Goal: Check status: Check status

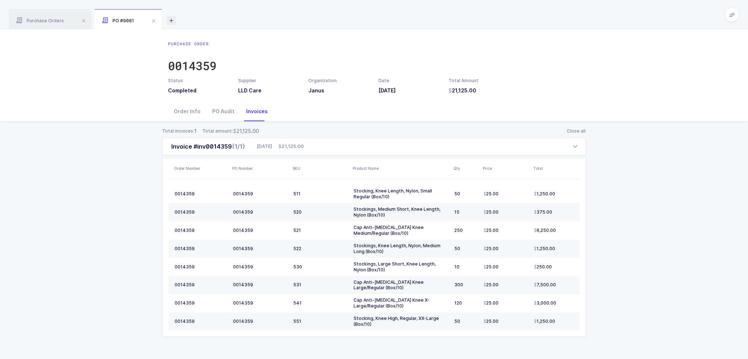
click at [171, 17] on icon at bounding box center [171, 20] width 9 height 9
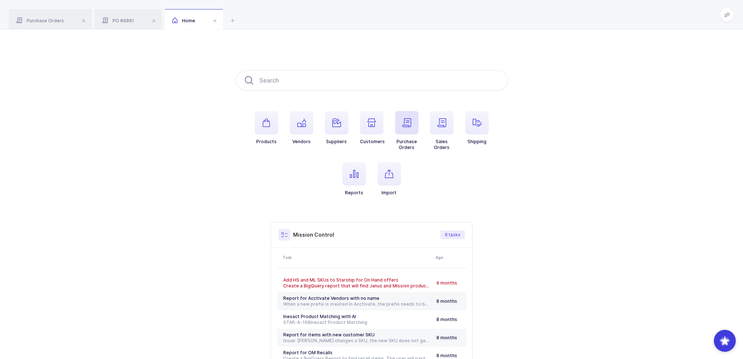
click at [407, 119] on icon "button" at bounding box center [406, 122] width 9 height 9
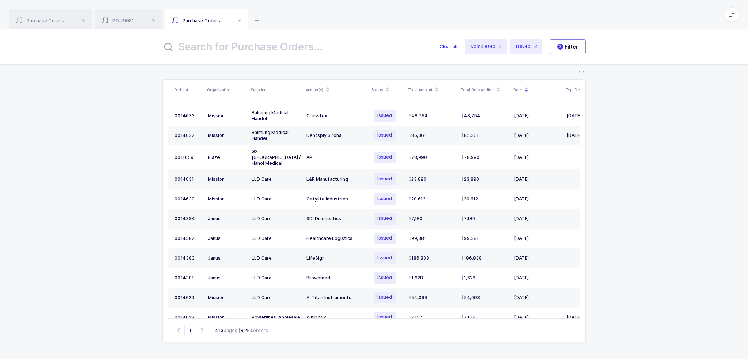
click at [286, 40] on input "text" at bounding box center [296, 47] width 269 height 18
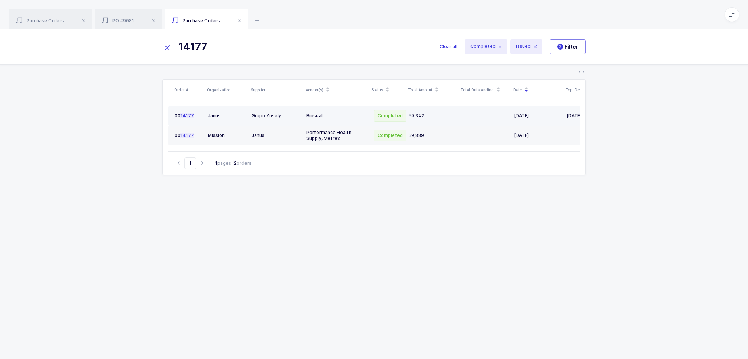
click at [253, 112] on td "Grupo Yosely" at bounding box center [276, 116] width 55 height 20
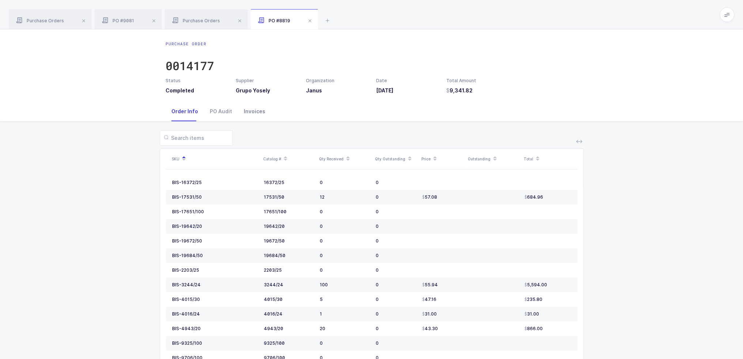
click at [254, 111] on div "Invoices" at bounding box center [254, 112] width 33 height 20
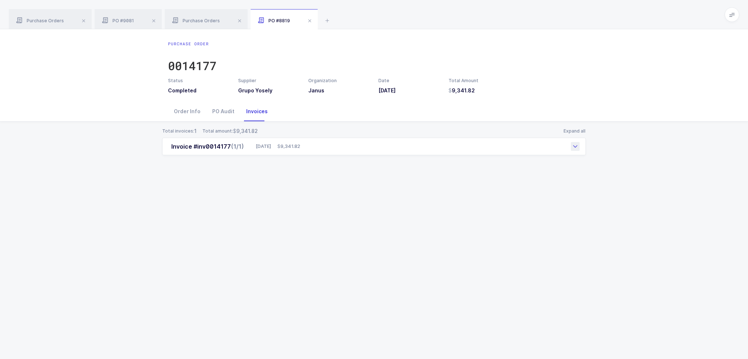
click at [300, 148] on span "9,341.82" at bounding box center [288, 146] width 23 height 7
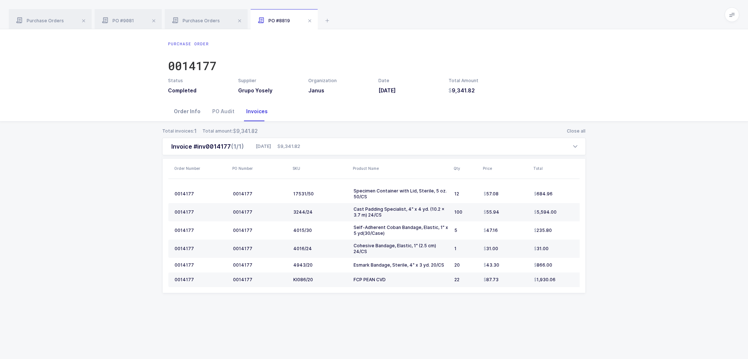
click at [191, 110] on div "Order Info" at bounding box center [187, 112] width 38 height 20
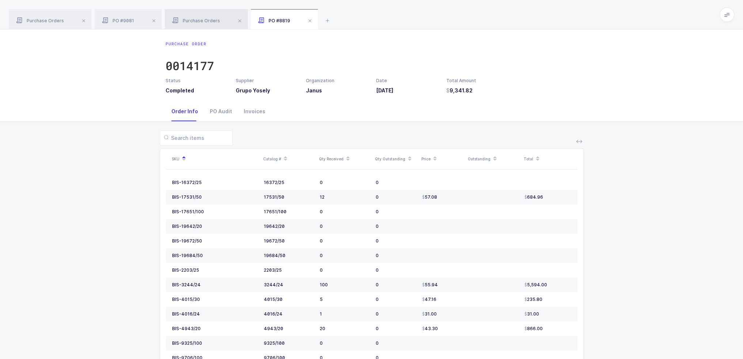
click at [195, 23] on div "Purchase Orders" at bounding box center [206, 19] width 83 height 20
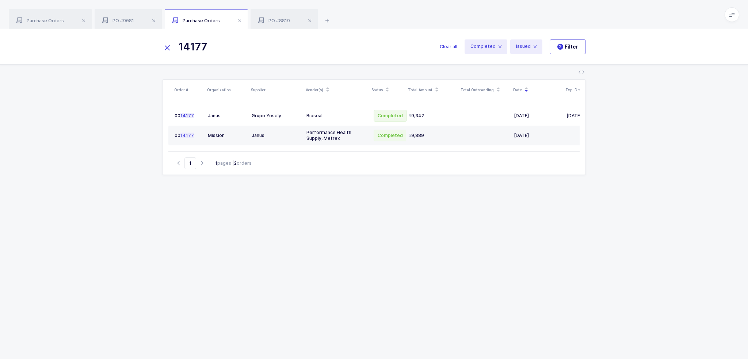
drag, startPoint x: 269, startPoint y: 50, endPoint x: 119, endPoint y: 49, distance: 149.8
click at [119, 49] on div "14177 Clear all Completed Issued 2 Filter" at bounding box center [374, 46] width 748 height 35
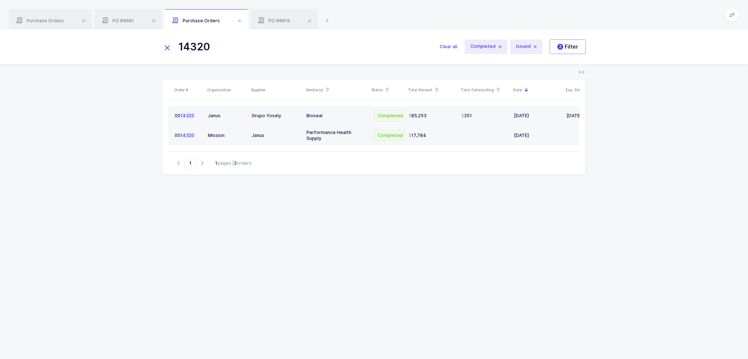
type input "14320"
click at [330, 114] on div "Bioseal" at bounding box center [336, 116] width 60 height 6
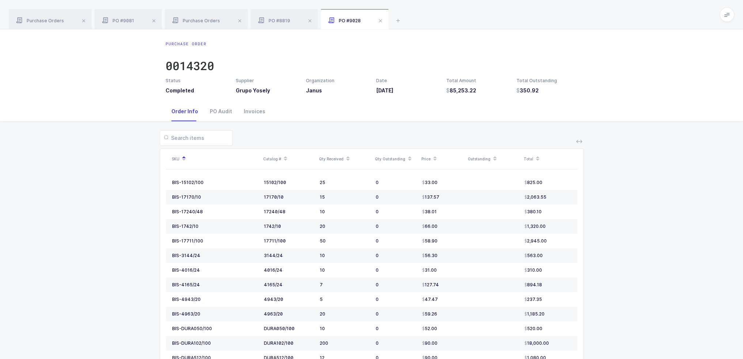
click at [408, 160] on icon at bounding box center [410, 161] width 4 height 4
click at [245, 113] on div "Invoices" at bounding box center [254, 112] width 33 height 20
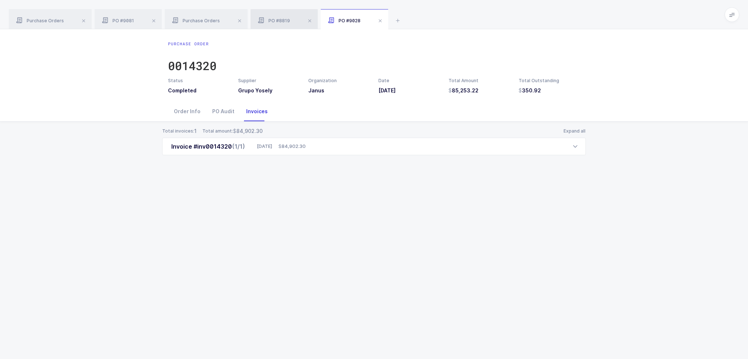
click at [277, 16] on div "PO #8819" at bounding box center [284, 19] width 67 height 20
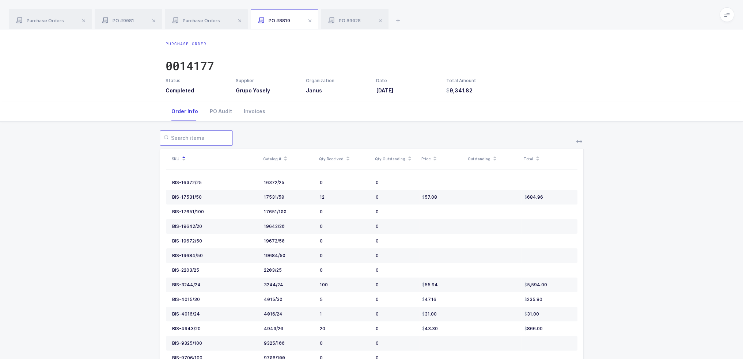
click at [201, 137] on input "text" at bounding box center [196, 137] width 73 height 15
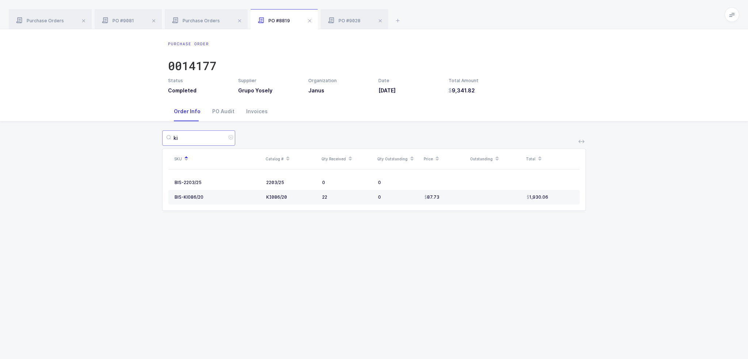
type input "ki"
click at [501, 89] on h3 "9,341.82" at bounding box center [479, 90] width 61 height 7
click at [348, 14] on div "PO #9028" at bounding box center [355, 19] width 68 height 20
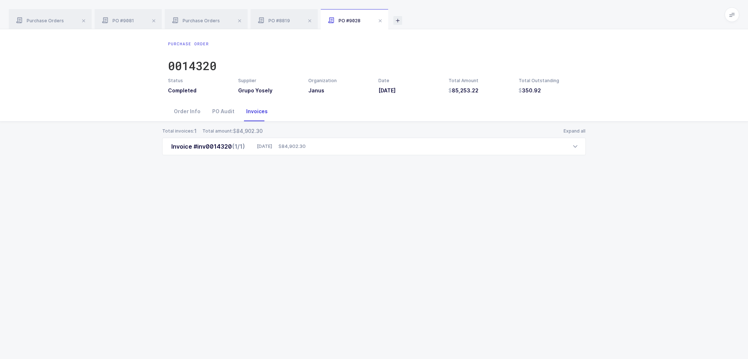
click at [395, 18] on icon at bounding box center [397, 20] width 9 height 9
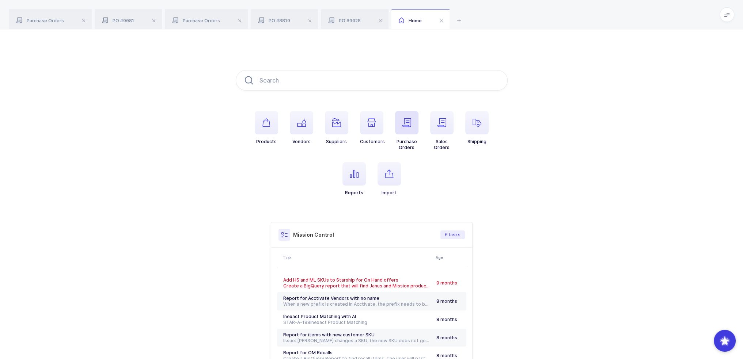
click at [413, 122] on span "button" at bounding box center [406, 122] width 23 height 23
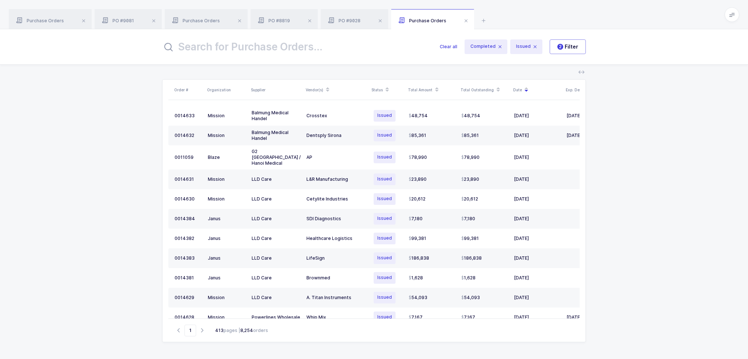
click at [283, 47] on input "text" at bounding box center [296, 47] width 269 height 18
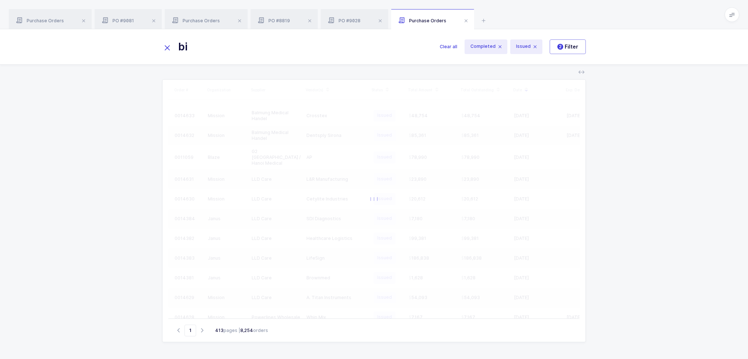
type input "b"
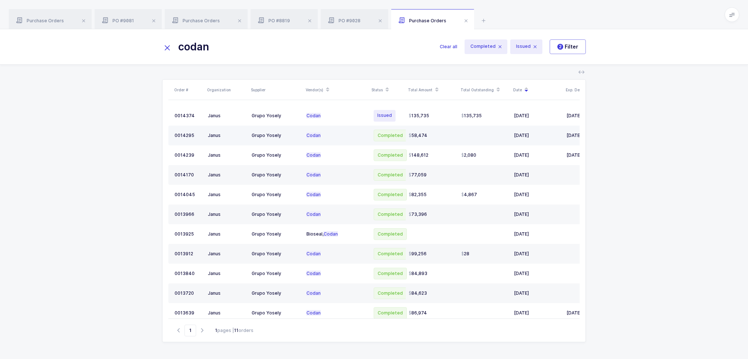
click at [434, 127] on td "58,474" at bounding box center [432, 136] width 53 height 20
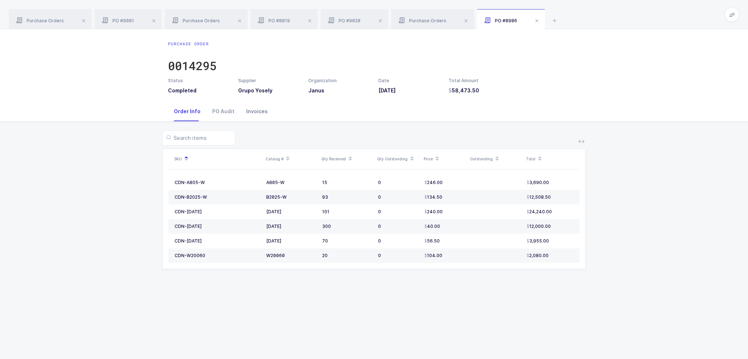
click at [248, 105] on div "Invoices" at bounding box center [256, 112] width 33 height 20
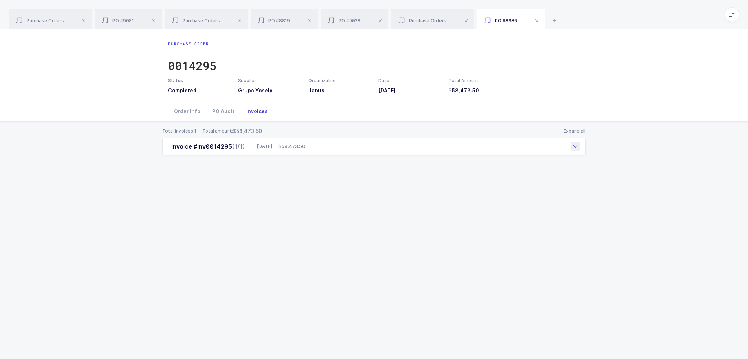
click at [363, 149] on div "Invoice #inv0014295 (1/1) 06/18/2025 58,473.50" at bounding box center [374, 147] width 424 height 18
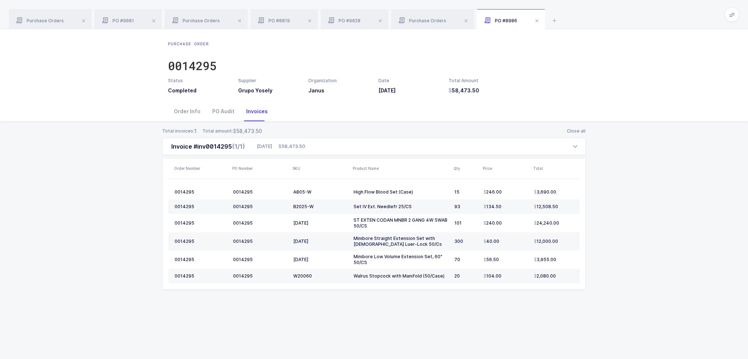
drag, startPoint x: 104, startPoint y: 175, endPoint x: 435, endPoint y: 299, distance: 353.6
click at [435, 299] on div "Total invoices: 1 Total amount: 58,473.50 Close all Invoice #inv0014295 (1/1) 0…" at bounding box center [374, 217] width 736 height 191
drag, startPoint x: 497, startPoint y: 304, endPoint x: 514, endPoint y: 323, distance: 25.1
click at [514, 323] on div "Purchase Order 0014295 Status Completed Supplier Grupo Yosely Organization Janu…" at bounding box center [374, 194] width 748 height 330
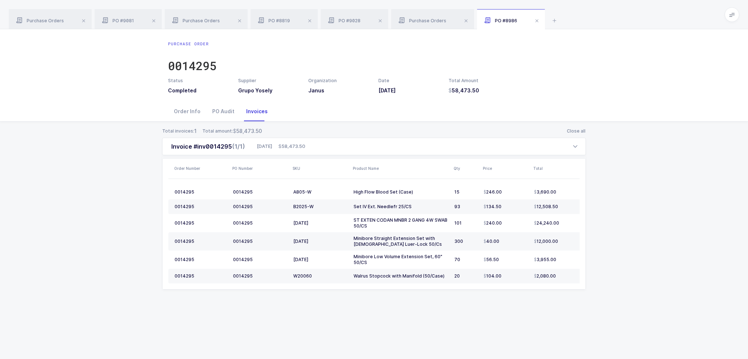
click at [514, 323] on div "Purchase Order 0014295 Status Completed Supplier Grupo Yosely Organization Janu…" at bounding box center [374, 194] width 748 height 330
click at [187, 112] on div "Order Info" at bounding box center [187, 112] width 38 height 20
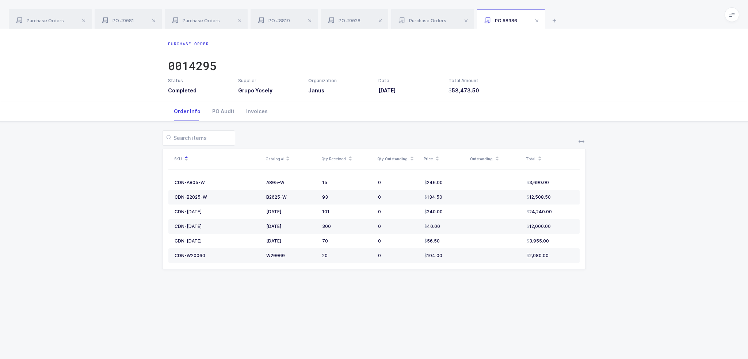
drag, startPoint x: 525, startPoint y: 93, endPoint x: 516, endPoint y: 106, distance: 15.2
click at [516, 106] on div "Purchase Order 0014295 Status Completed Supplier Grupo Yosely Organization Janu…" at bounding box center [374, 194] width 748 height 330
click at [516, 106] on div "Order Info PO Audit Invoices" at bounding box center [374, 112] width 412 height 20
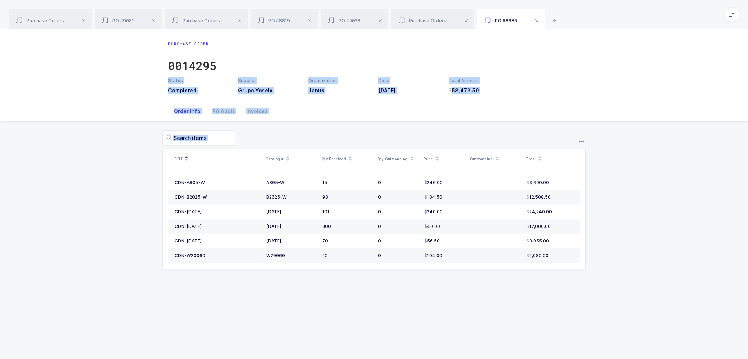
drag, startPoint x: 570, startPoint y: 303, endPoint x: 556, endPoint y: 74, distance: 229.1
click at [556, 74] on div "Purchase Order 0014295 Status Completed Supplier Grupo Yosely Organization Janu…" at bounding box center [374, 194] width 748 height 330
click at [556, 74] on div "Purchase Order 0014295" at bounding box center [374, 59] width 412 height 37
drag, startPoint x: 552, startPoint y: 57, endPoint x: 564, endPoint y: 282, distance: 225.7
click at [564, 282] on div "Purchase Order 0014295 Status Completed Supplier Grupo Yosely Organization Janu…" at bounding box center [374, 194] width 748 height 330
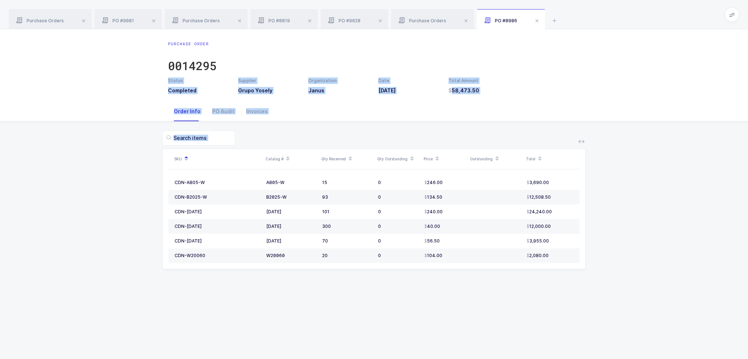
click at [564, 282] on div "SKU Catalog # Qty Received Qty Outstanding Price Outstanding Total CDN-A805-W A…" at bounding box center [374, 204] width 736 height 165
drag, startPoint x: 561, startPoint y: 286, endPoint x: 558, endPoint y: 61, distance: 225.4
click at [558, 61] on div "Purchase Order 0014295 Status Completed Supplier Grupo Yosely Organization Janu…" at bounding box center [374, 194] width 748 height 330
click at [558, 61] on div "Purchase Order 0014295" at bounding box center [374, 59] width 412 height 37
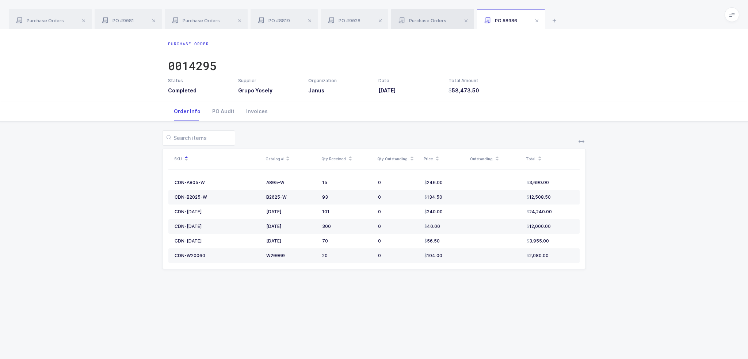
click at [418, 18] on span "Purchase Orders" at bounding box center [423, 20] width 48 height 5
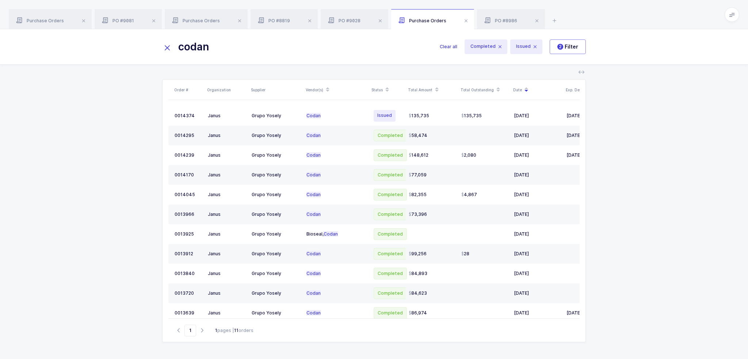
drag, startPoint x: 254, startPoint y: 44, endPoint x: 280, endPoint y: 46, distance: 26.1
click at [280, 46] on input "codan" at bounding box center [296, 47] width 269 height 18
drag, startPoint x: 280, startPoint y: 46, endPoint x: 327, endPoint y: 47, distance: 46.8
click at [325, 47] on input "codan" at bounding box center [296, 47] width 269 height 18
drag, startPoint x: 244, startPoint y: 50, endPoint x: 148, endPoint y: 53, distance: 96.8
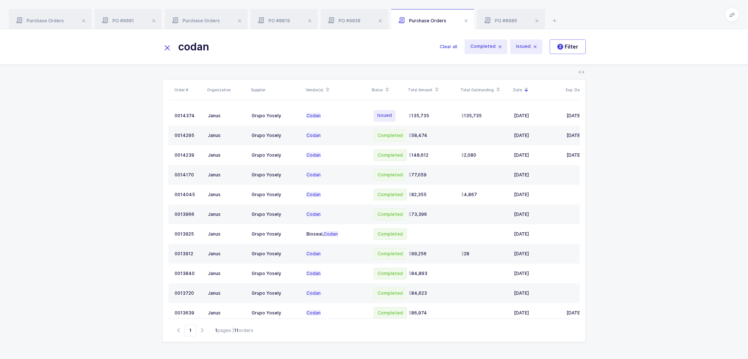
click at [148, 53] on div "codan Clear all Completed Issued 2 Filter" at bounding box center [374, 46] width 748 height 35
paste input "14177"
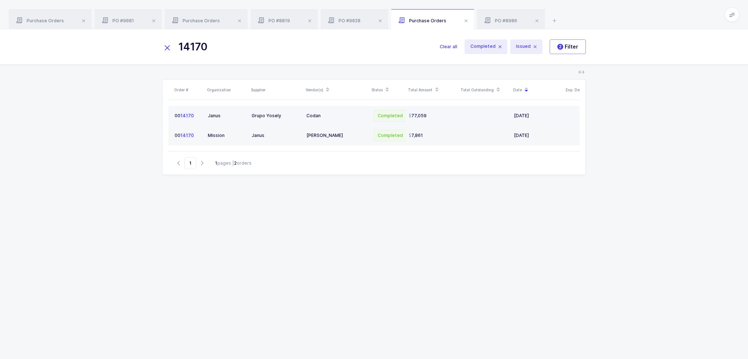
type input "14170"
click at [367, 116] on td "Codan" at bounding box center [337, 116] width 66 height 20
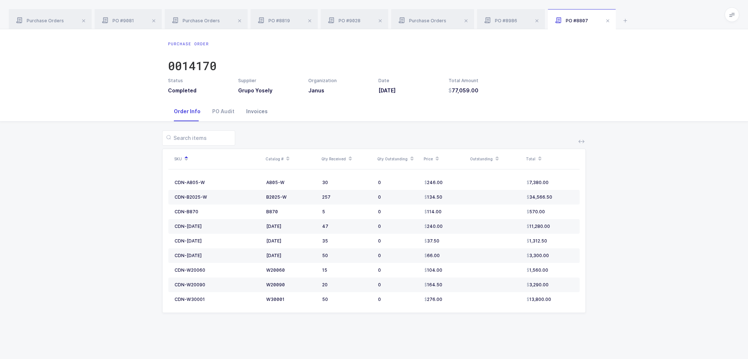
click at [267, 115] on div "Invoices" at bounding box center [256, 112] width 33 height 20
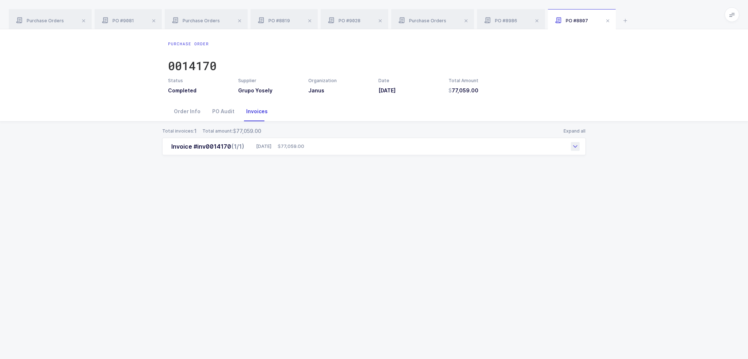
click at [303, 145] on span "77,059.00" at bounding box center [291, 146] width 27 height 7
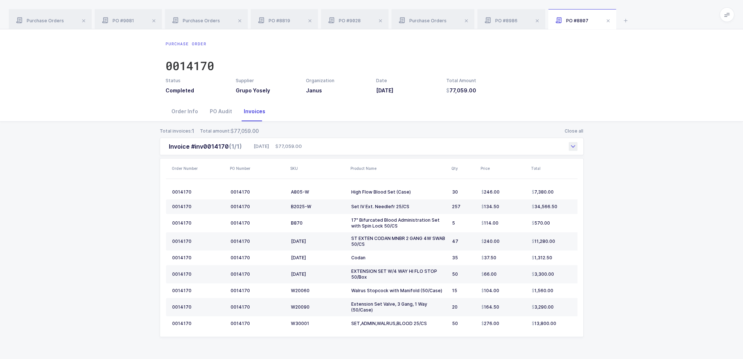
click at [329, 146] on div "Invoice #inv0014170 (1/1) 04/27/2025 77,059.00" at bounding box center [372, 147] width 424 height 18
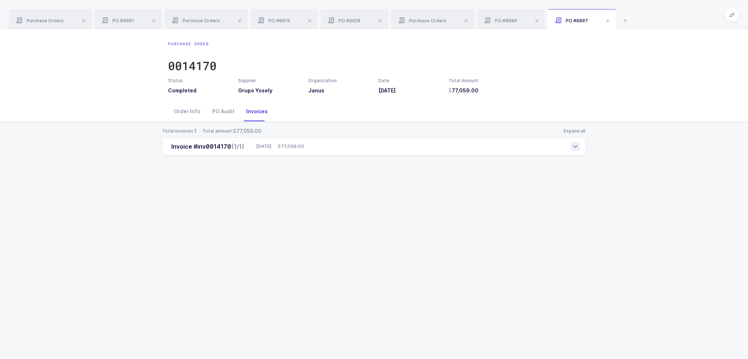
click at [320, 146] on div "Invoice #inv0014170 (1/1) 04/27/2025 77,059.00" at bounding box center [374, 147] width 424 height 18
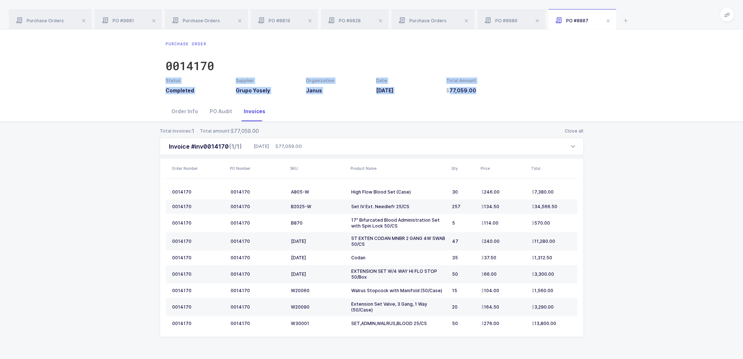
drag, startPoint x: 423, startPoint y: 58, endPoint x: 486, endPoint y: 98, distance: 75.2
click at [486, 98] on div "Purchase Order 0014170 Status Completed Supplier Grupo Yosely Organization Janu…" at bounding box center [371, 65] width 743 height 72
drag, startPoint x: 486, startPoint y: 98, endPoint x: 478, endPoint y: 46, distance: 52.5
click at [478, 46] on div "Purchase Order 0014170 Status Completed Supplier Grupo Yosely Organization Janu…" at bounding box center [371, 65] width 743 height 72
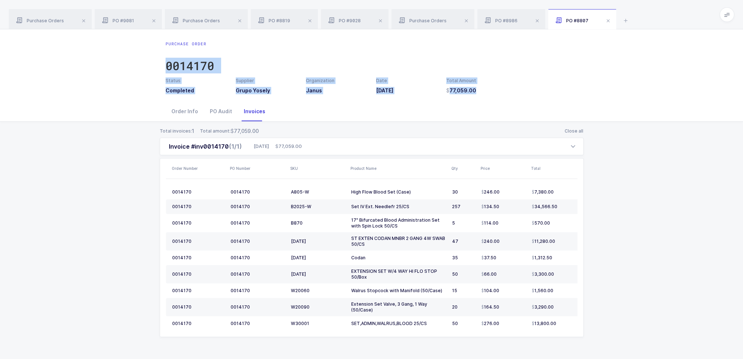
click at [478, 46] on div "Purchase Order 0014170" at bounding box center [371, 59] width 412 height 37
drag, startPoint x: 478, startPoint y: 46, endPoint x: 480, endPoint y: 87, distance: 40.6
click at [480, 87] on div "Purchase Order 0014170 Status Completed Supplier Grupo Yosely Organization Janu…" at bounding box center [372, 67] width 424 height 53
click at [480, 87] on h3 "77,059.00" at bounding box center [476, 90] width 61 height 7
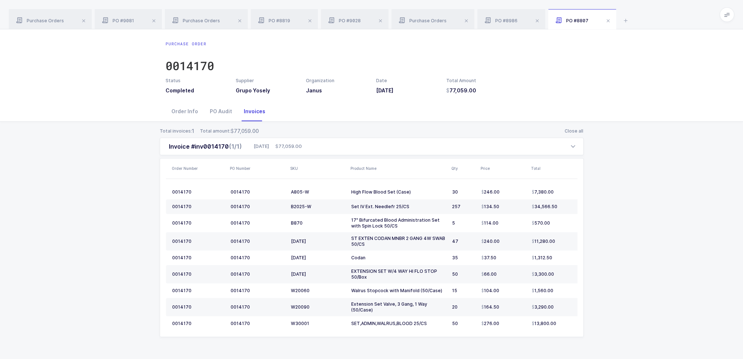
click at [230, 58] on div "Purchase Order 0014170" at bounding box center [371, 59] width 412 height 37
click at [623, 23] on icon at bounding box center [625, 20] width 9 height 9
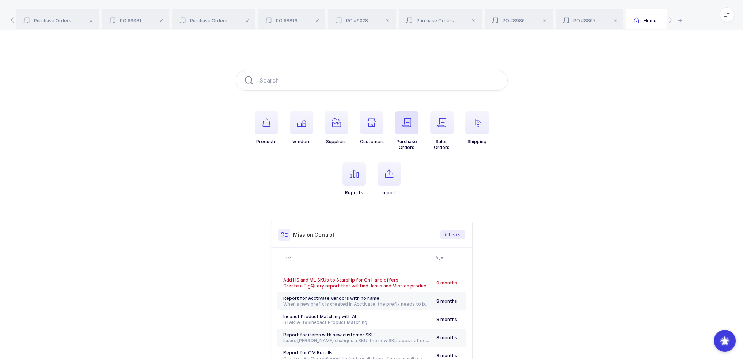
click at [417, 123] on span "button" at bounding box center [406, 122] width 23 height 23
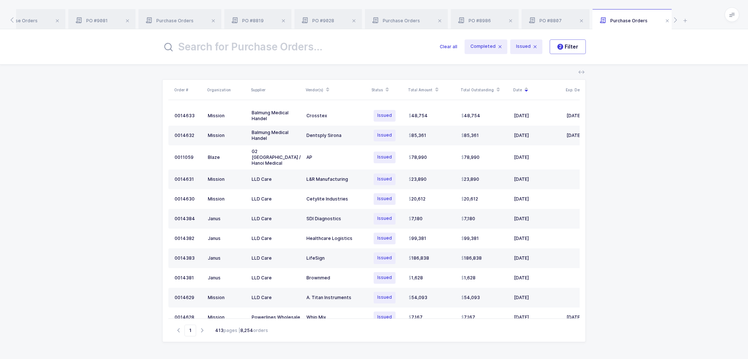
click at [230, 42] on input "text" at bounding box center [296, 47] width 269 height 18
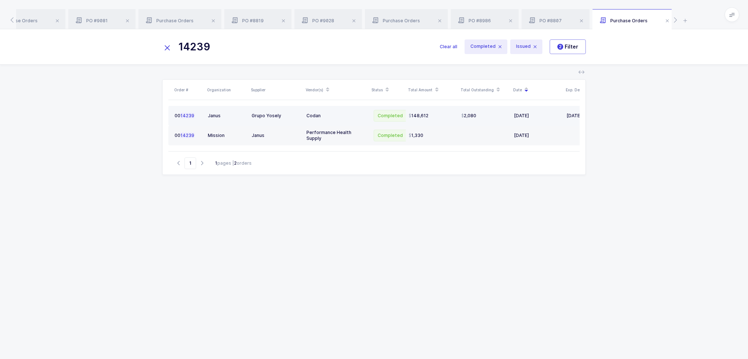
type input "14239"
click at [319, 113] on div "Codan" at bounding box center [336, 116] width 60 height 6
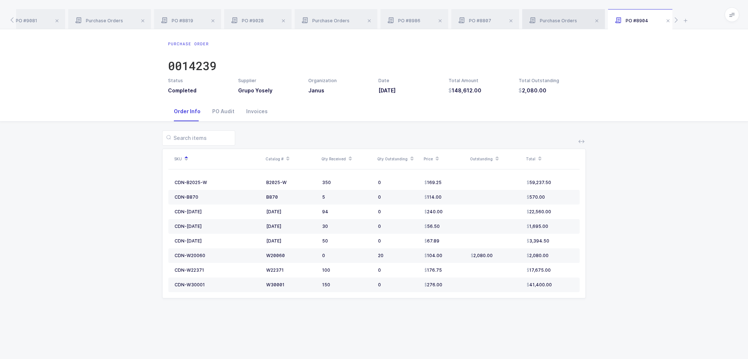
click at [563, 19] on span "Purchase Orders" at bounding box center [553, 20] width 48 height 5
